Goal: Information Seeking & Learning: Understand process/instructions

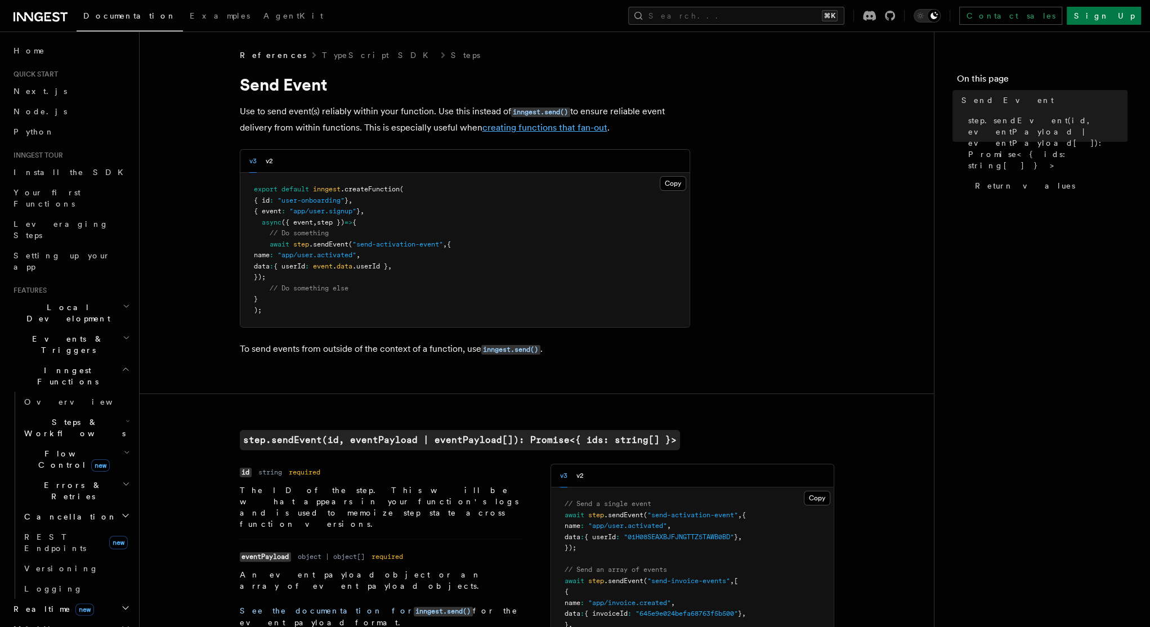
click at [528, 128] on link "creating functions that fan-out" at bounding box center [544, 127] width 125 height 11
click at [540, 108] on code "inngest.send()" at bounding box center [540, 113] width 59 height 10
click at [521, 343] on link "inngest.send()" at bounding box center [510, 348] width 59 height 11
click at [548, 129] on link "creating functions that fan-out" at bounding box center [544, 127] width 125 height 11
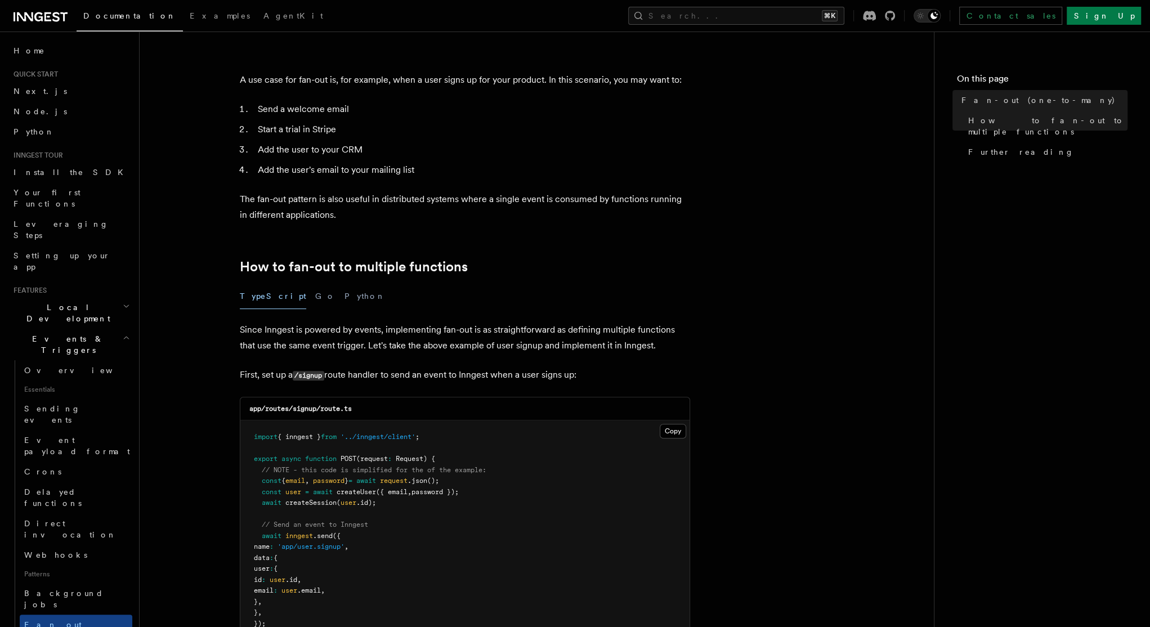
scroll to position [713, 0]
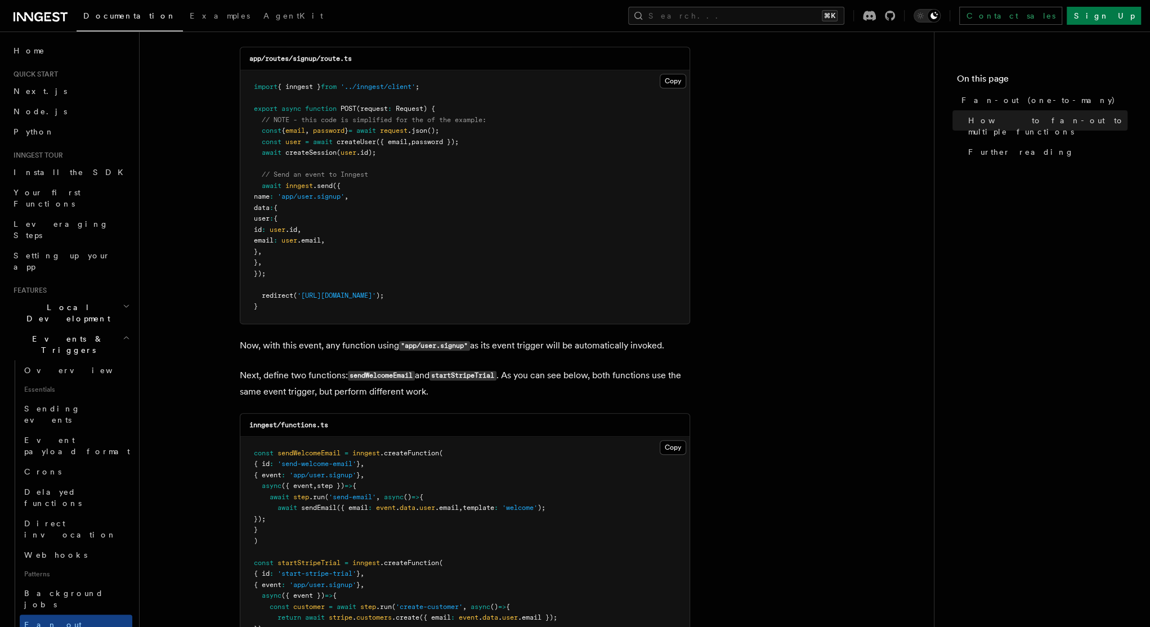
click at [764, 339] on article "Features Events & Triggers Fan-out (one-to-many) The fan-out pattern enables yo…" at bounding box center [537, 332] width 758 height 1990
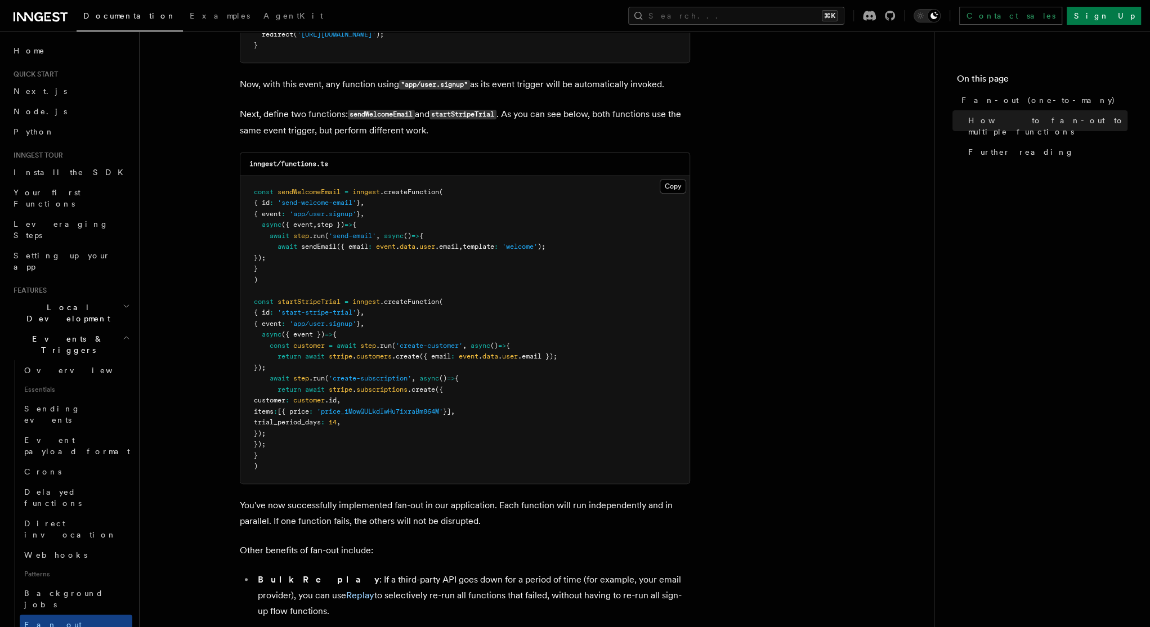
scroll to position [1213, 0]
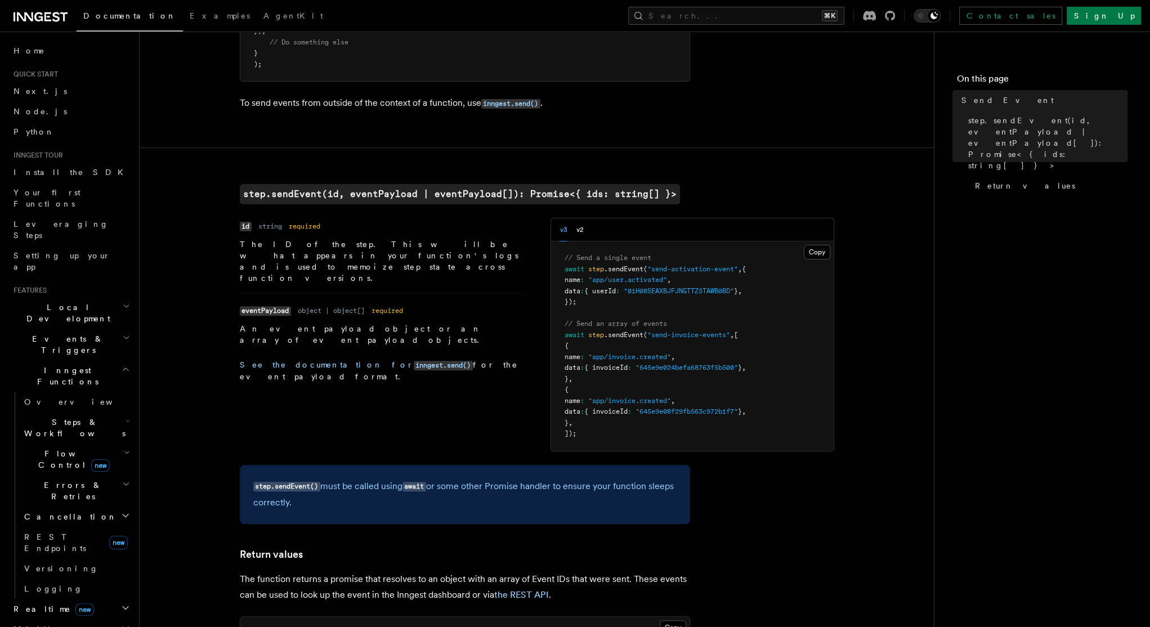
scroll to position [247, 0]
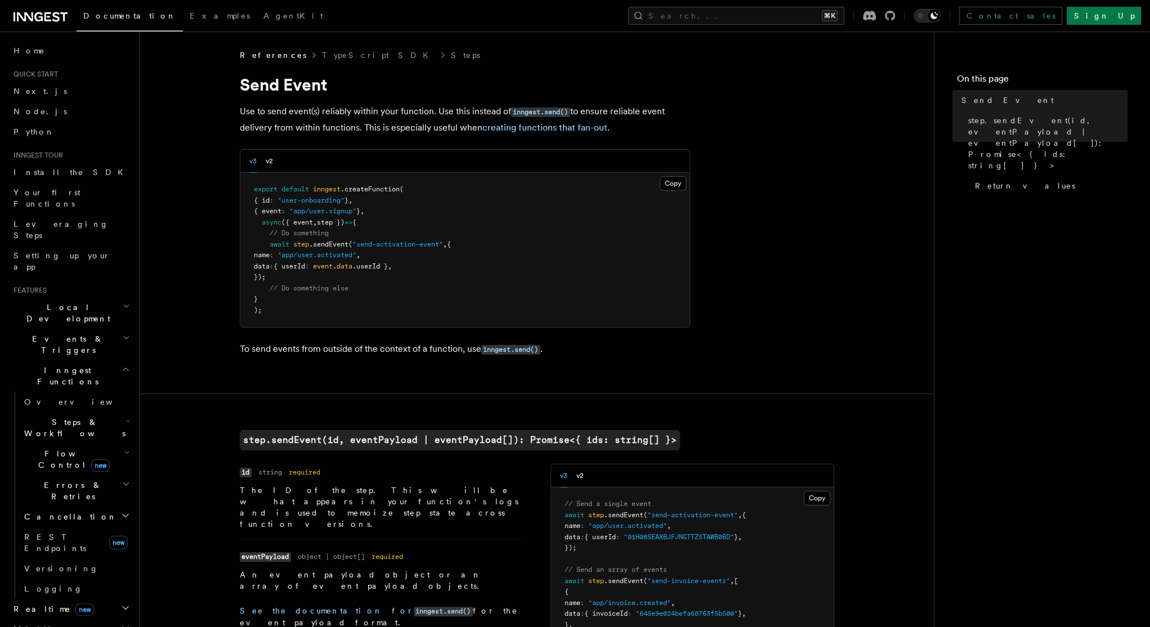
click at [1072, 425] on nav "On this page Send Event step.sendEvent(id, eventPayload | eventPayload[]): Prom…" at bounding box center [1042, 329] width 216 height 595
